Goal: Navigation & Orientation: Go to known website

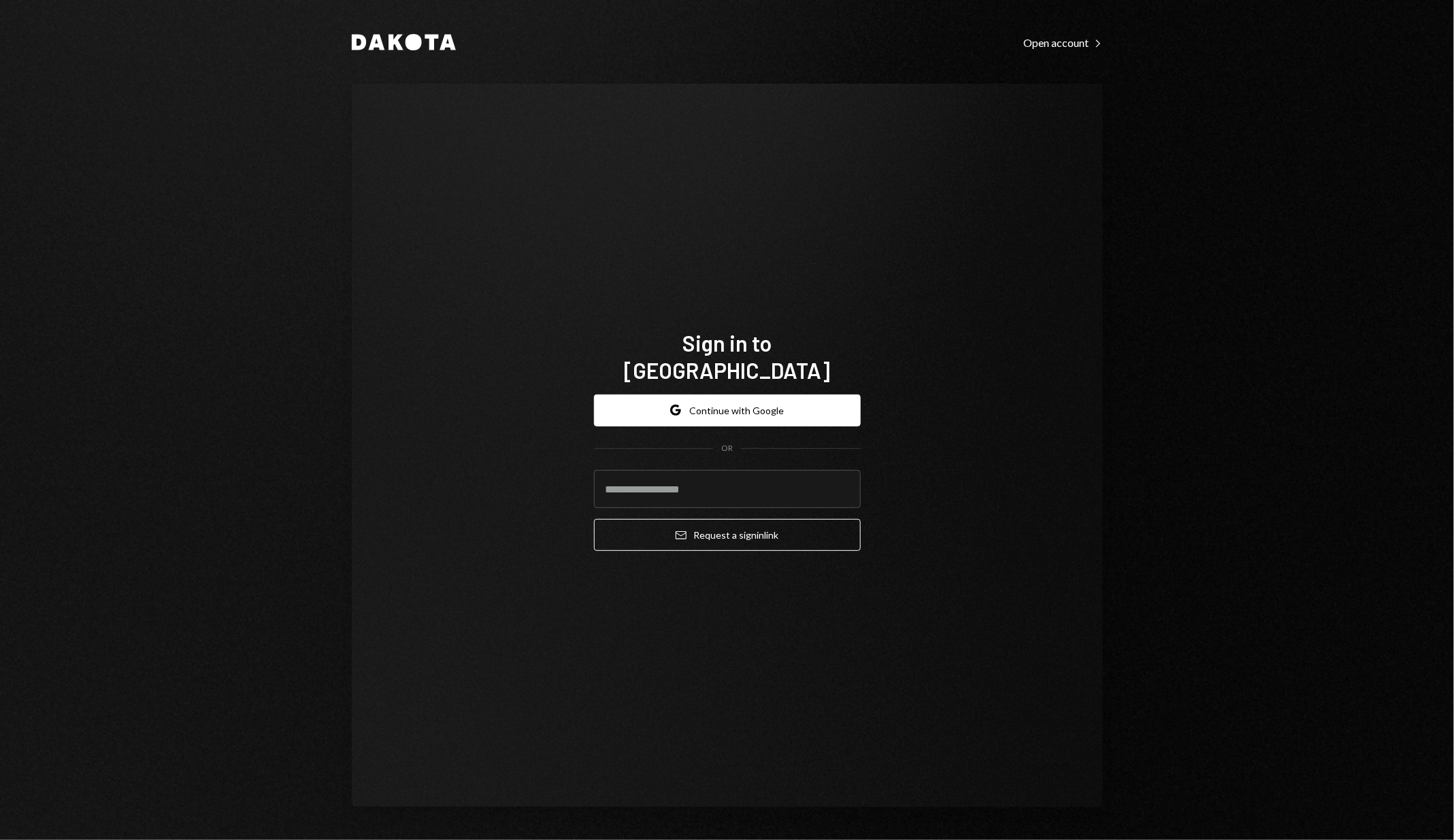
click at [0, 839] on com-1password-button at bounding box center [0, 840] width 0 height 0
type input "**********"
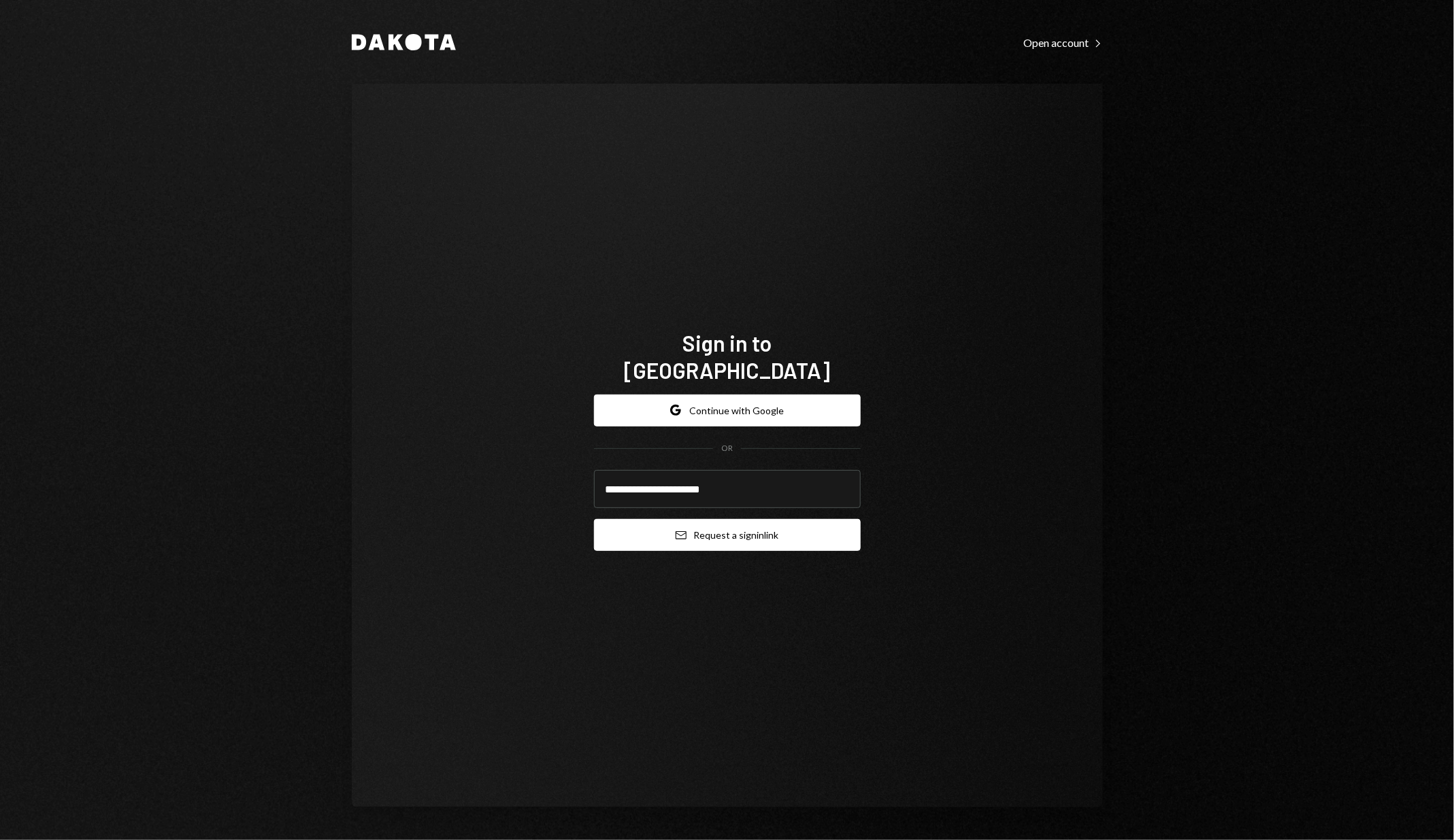
click at [695, 523] on button "Email Request a sign in link" at bounding box center [727, 535] width 267 height 32
